Goal: Find specific page/section: Find specific page/section

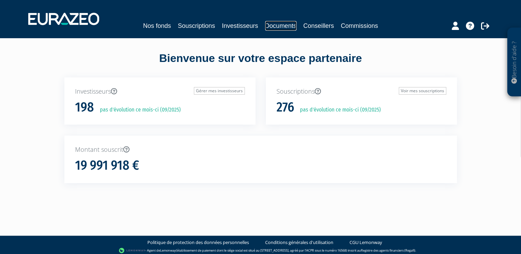
click at [282, 28] on link "Documents" at bounding box center [280, 26] width 31 height 10
